Goal: Information Seeking & Learning: Learn about a topic

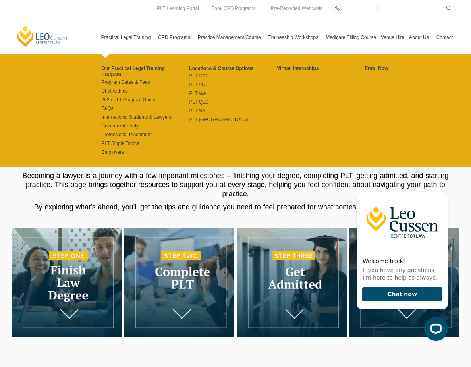
click at [118, 33] on link "Practical Legal Training" at bounding box center [127, 37] width 57 height 34
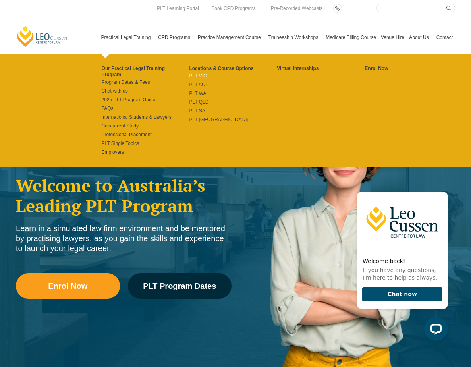
click at [194, 79] on link "PLT VIC" at bounding box center [233, 76] width 88 height 6
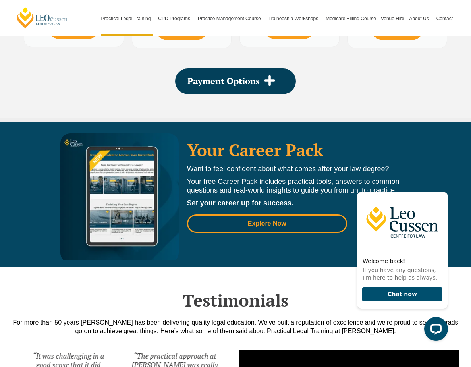
click at [251, 215] on link "Explore Now" at bounding box center [267, 224] width 160 height 18
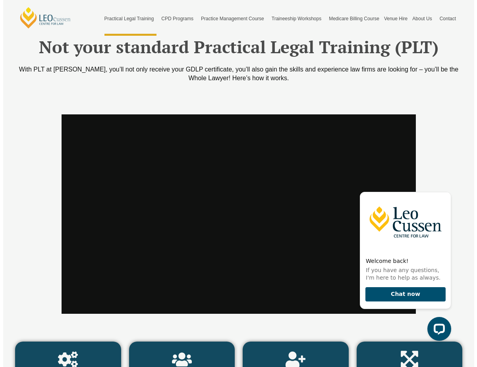
scroll to position [2947, 0]
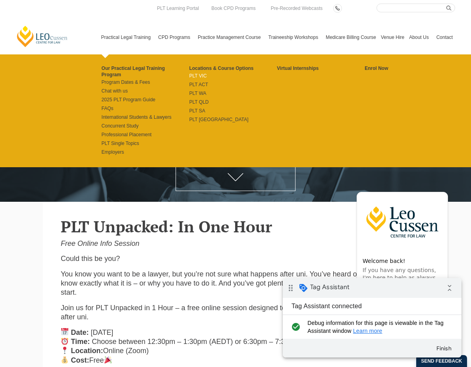
click at [196, 79] on link "PLT VIC" at bounding box center [233, 76] width 88 height 6
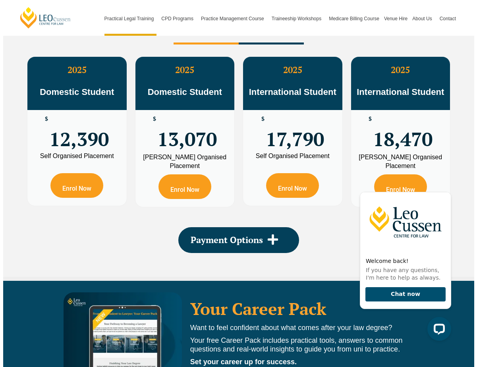
scroll to position [1514, 0]
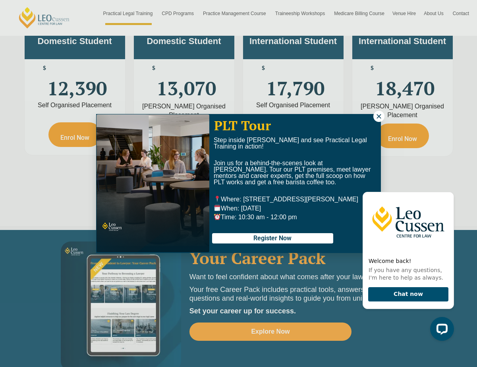
click at [279, 324] on div "PLT Tour Step inside [PERSON_NAME] and see Practical Legal Training in action! …" at bounding box center [238, 183] width 477 height 367
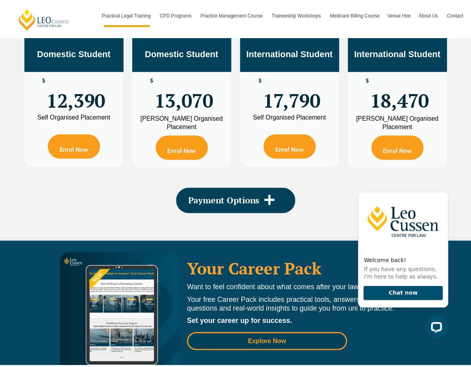
scroll to position [1510, 0]
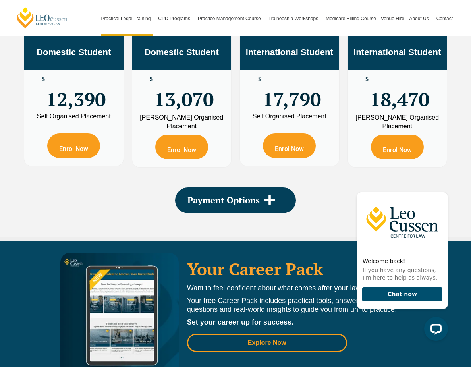
click at [277, 340] on span "Explore Now" at bounding box center [267, 343] width 39 height 6
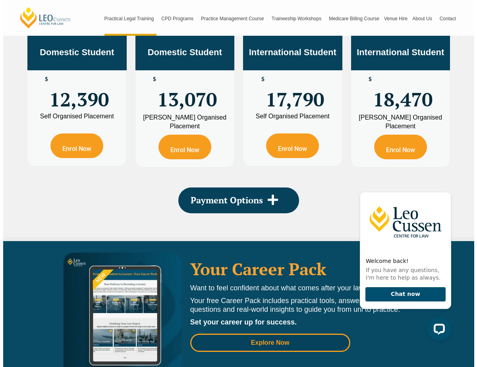
scroll to position [1514, 0]
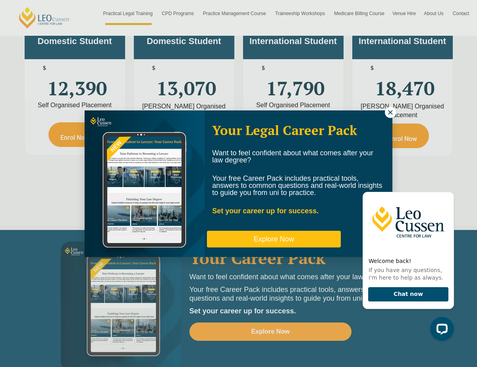
click at [303, 245] on button "Explore Now" at bounding box center [274, 239] width 134 height 17
click at [305, 240] on button "Explore Now" at bounding box center [274, 239] width 134 height 17
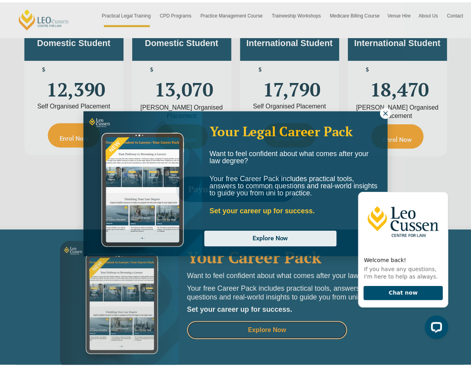
scroll to position [1510, 0]
